Goal: Find specific page/section: Find specific page/section

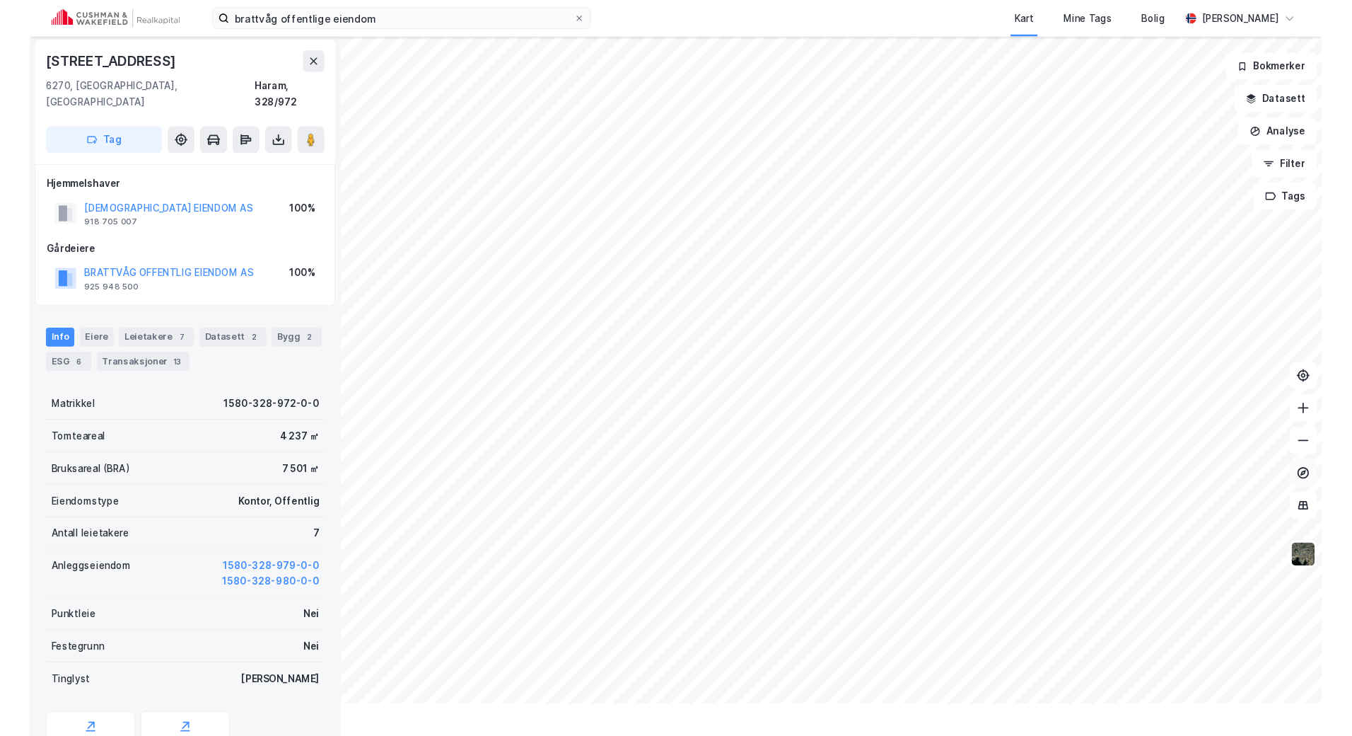
scroll to position [48, 0]
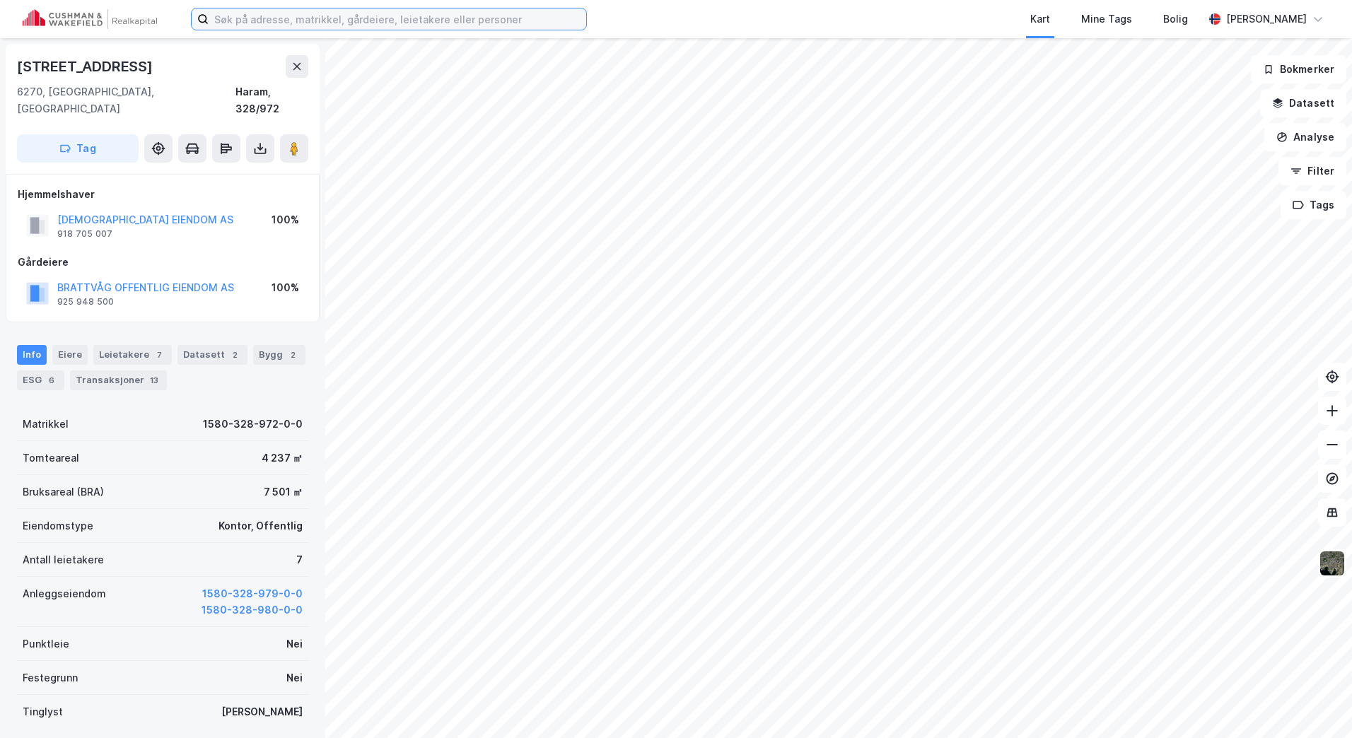
click at [347, 15] on input at bounding box center [398, 18] width 378 height 21
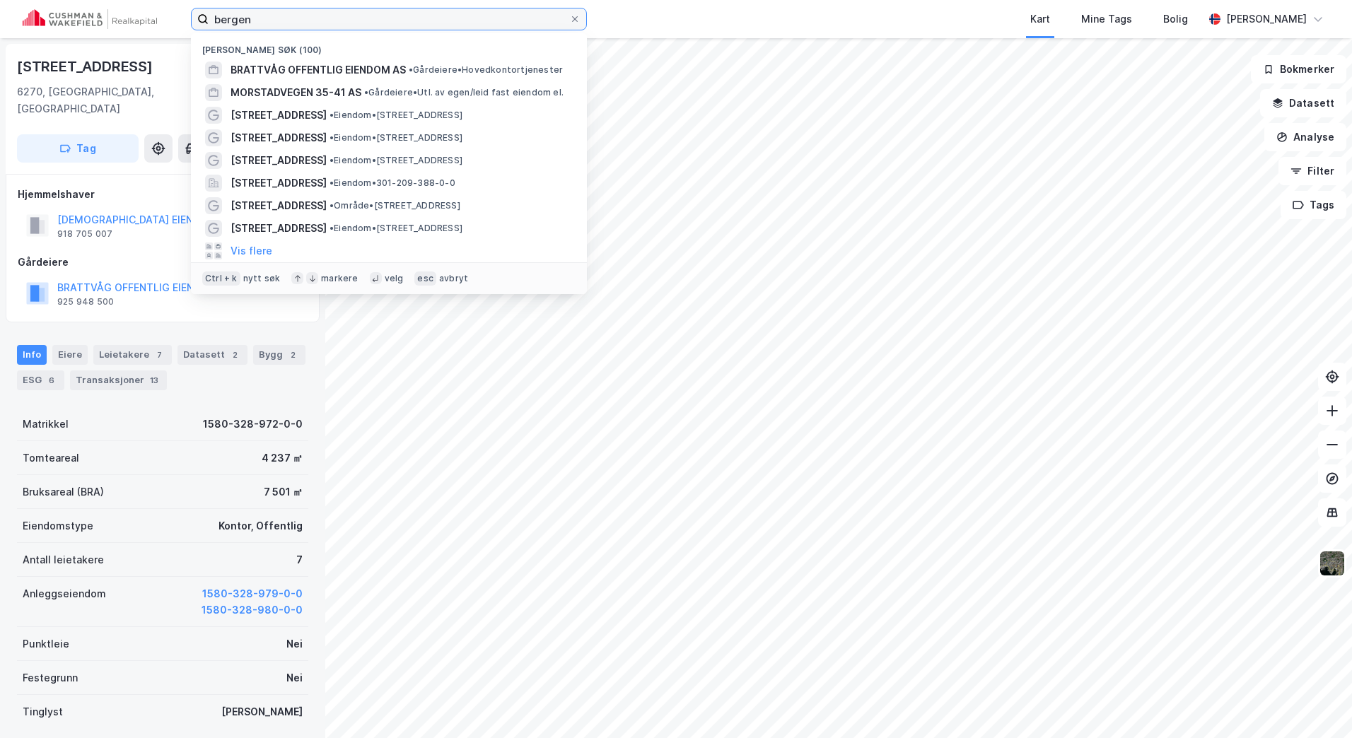
type input "bergen"
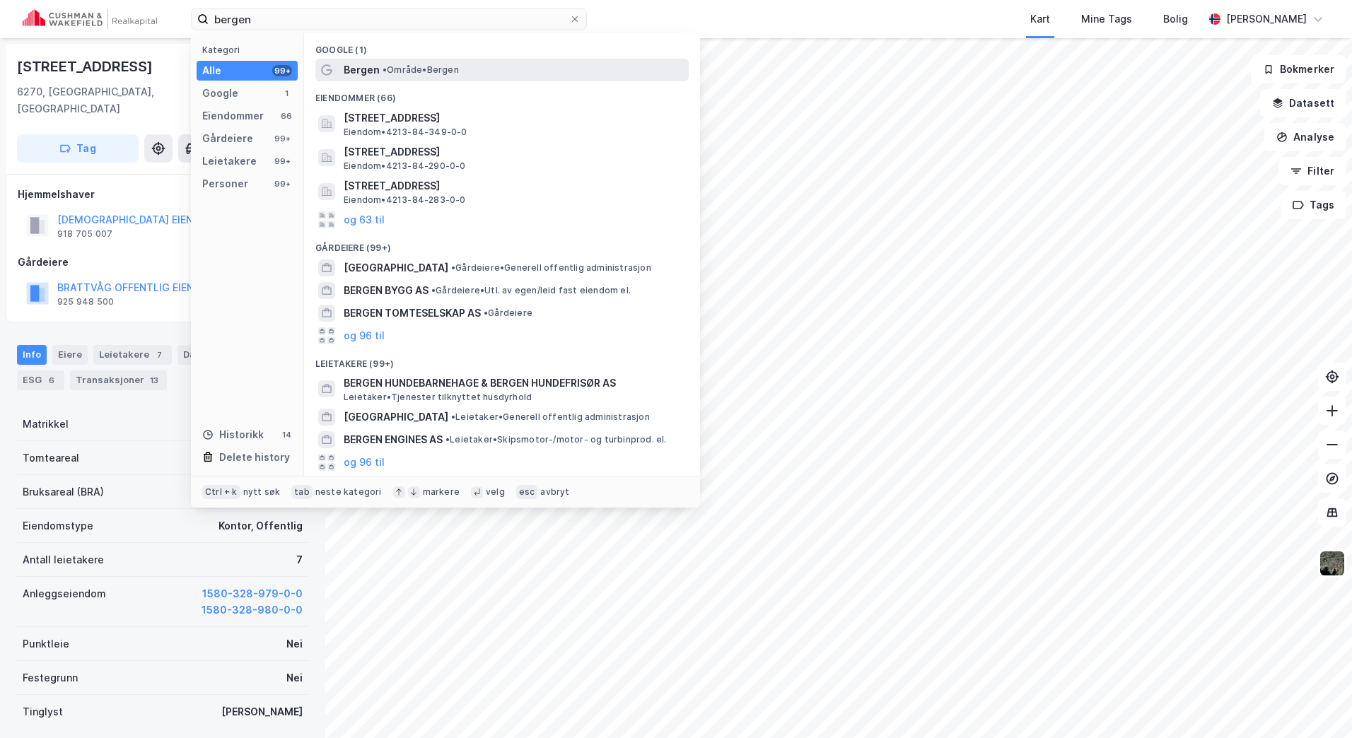
click at [347, 15] on span "• Område • [GEOGRAPHIC_DATA]" at bounding box center [421, 69] width 76 height 11
